Goal: Information Seeking & Learning: Learn about a topic

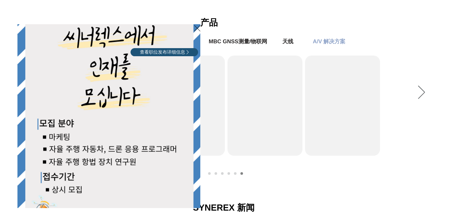
click at [200, 27] on icon "返回网站" at bounding box center [197, 28] width 6 height 8
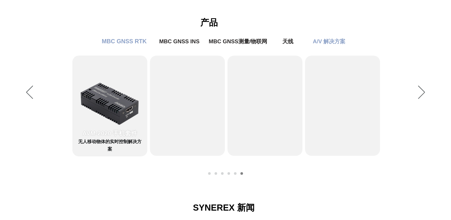
click at [126, 41] on span "MBC GNSS RTK" at bounding box center [124, 41] width 45 height 7
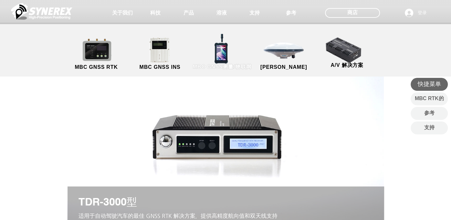
click at [218, 57] on link "MBC GNSS测量/物联网" at bounding box center [221, 54] width 63 height 34
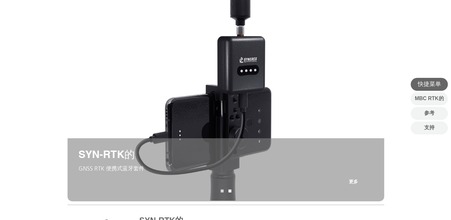
scroll to position [97, 0]
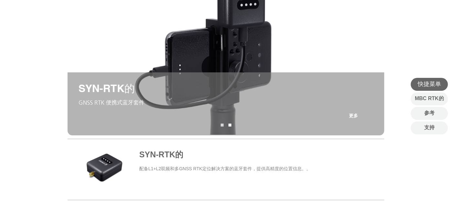
click at [350, 113] on span "更多" at bounding box center [353, 116] width 9 height 6
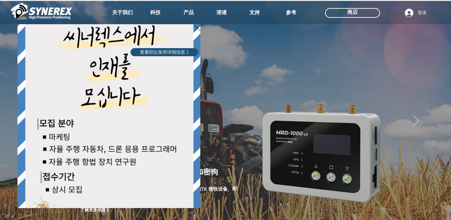
drag, startPoint x: 202, startPoint y: 12, endPoint x: 165, endPoint y: 15, distance: 37.6
click at [165, 15] on div "LimX Dinamics" at bounding box center [225, 110] width 451 height 220
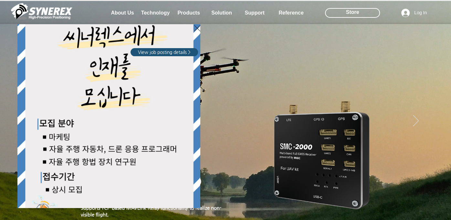
click at [230, 11] on div "LimX Dinamics" at bounding box center [225, 110] width 451 height 220
click at [224, 13] on div "LimX Dinamics" at bounding box center [225, 110] width 451 height 220
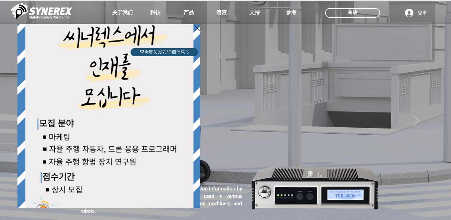
click at [195, 27] on icon "Back to site" at bounding box center [197, 28] width 6 height 8
